Goal: Navigation & Orientation: Find specific page/section

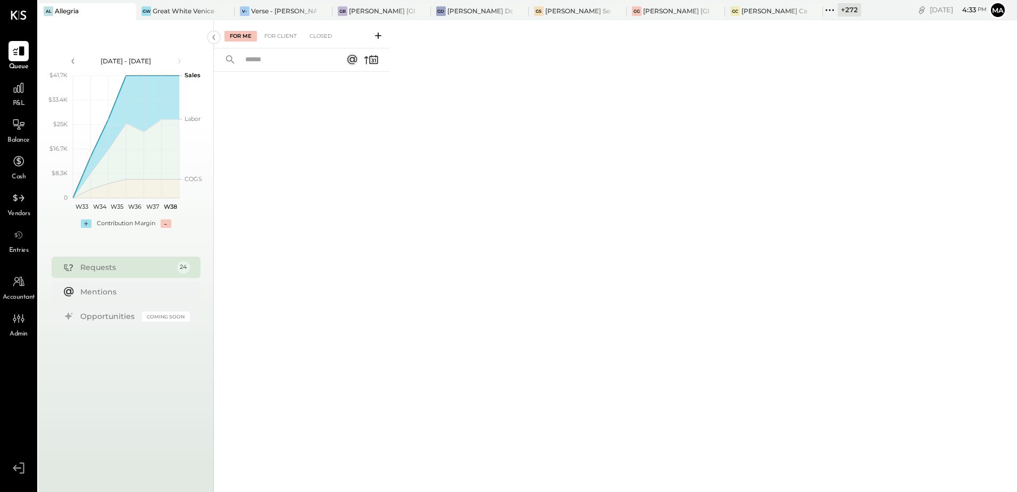
click at [126, 12] on icon at bounding box center [126, 11] width 13 height 13
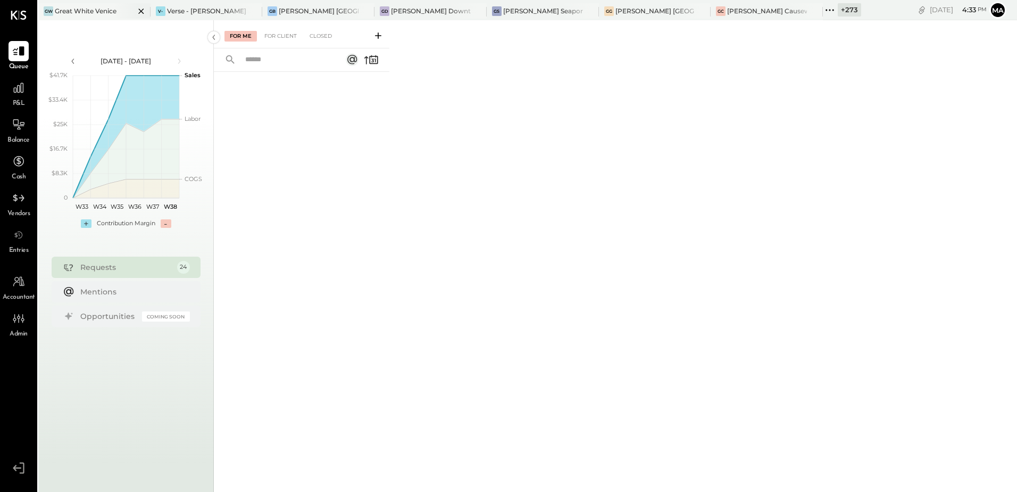
click at [106, 11] on div "Great White Venice" at bounding box center [86, 10] width 62 height 9
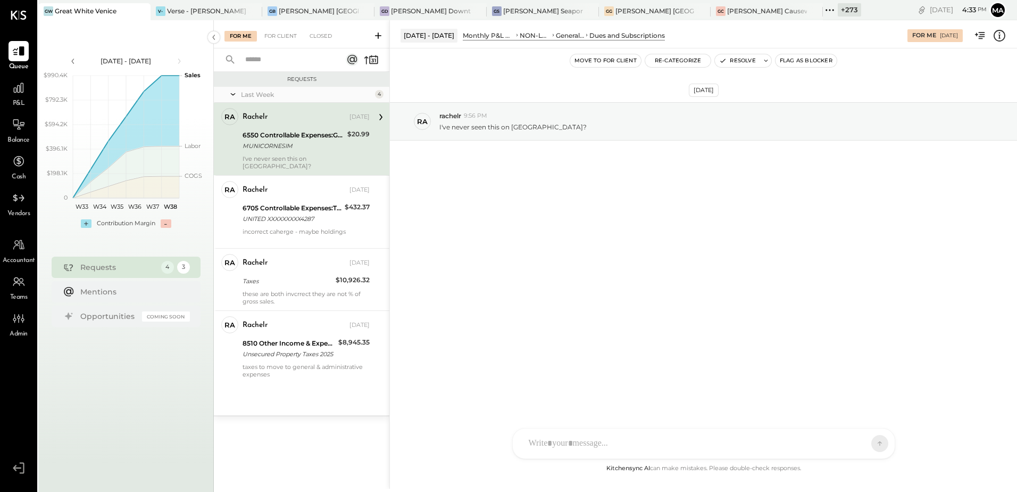
click at [838, 9] on div "+ 273" at bounding box center [849, 9] width 23 height 13
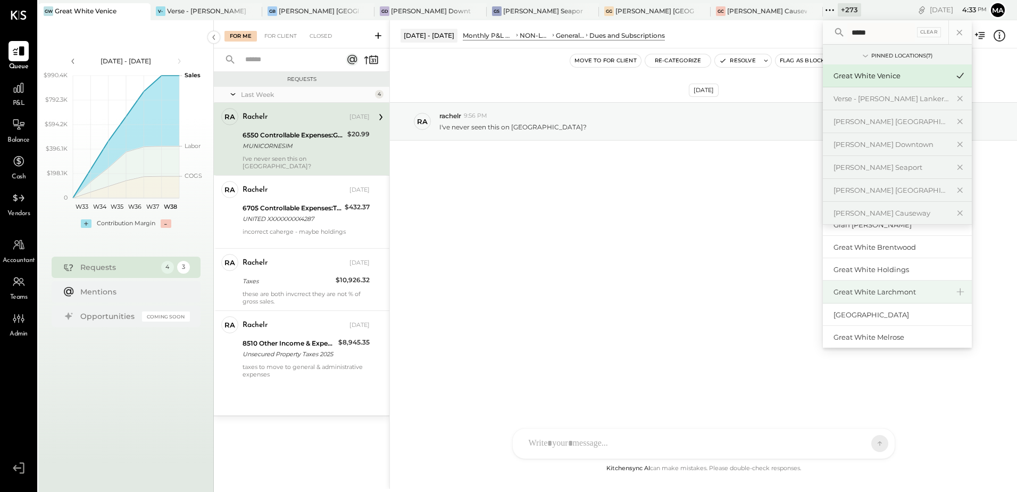
scroll to position [53, 0]
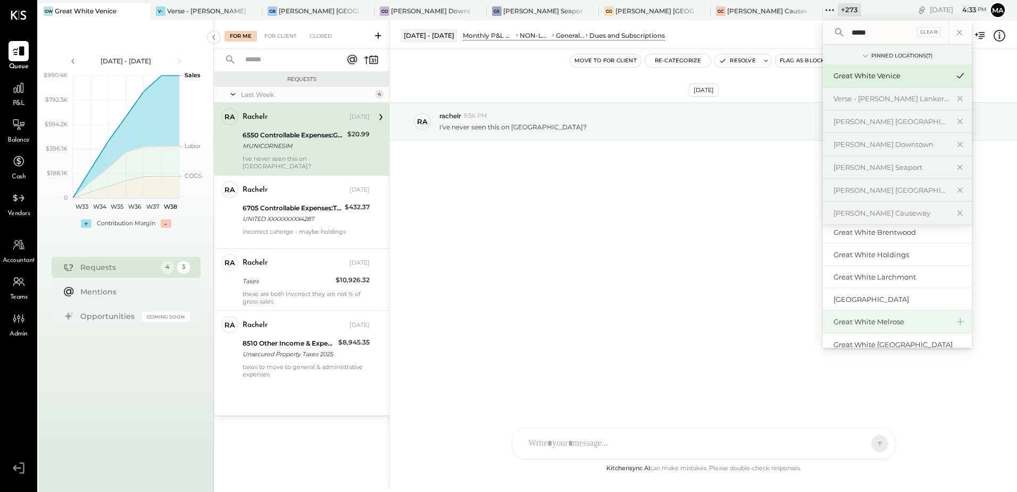
type input "*****"
click at [860, 324] on div "Great White Melrose" at bounding box center [891, 322] width 115 height 10
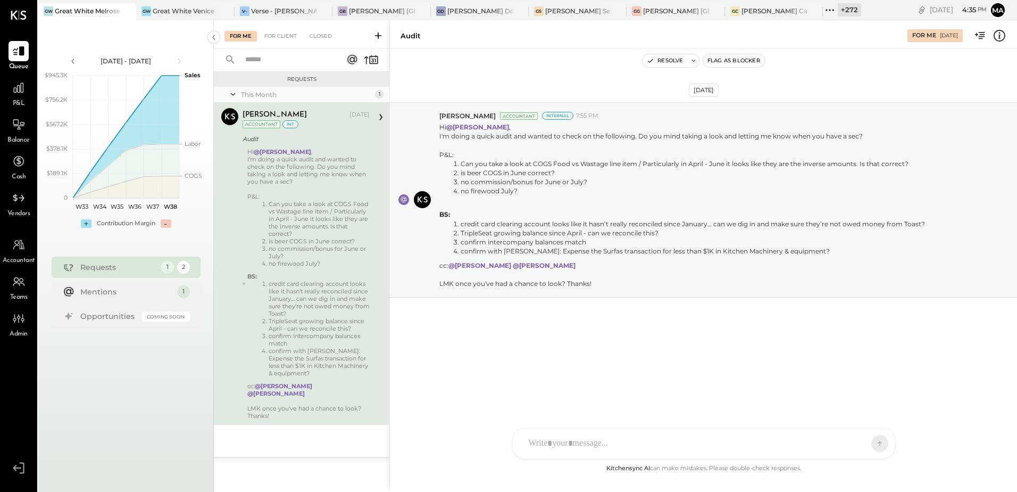
click at [584, 375] on div "[DATE] [PERSON_NAME] Accountant Internal 7:55 PM Hi @[PERSON_NAME] , I'm doing …" at bounding box center [703, 226] width 627 height 302
